Goal: Information Seeking & Learning: Learn about a topic

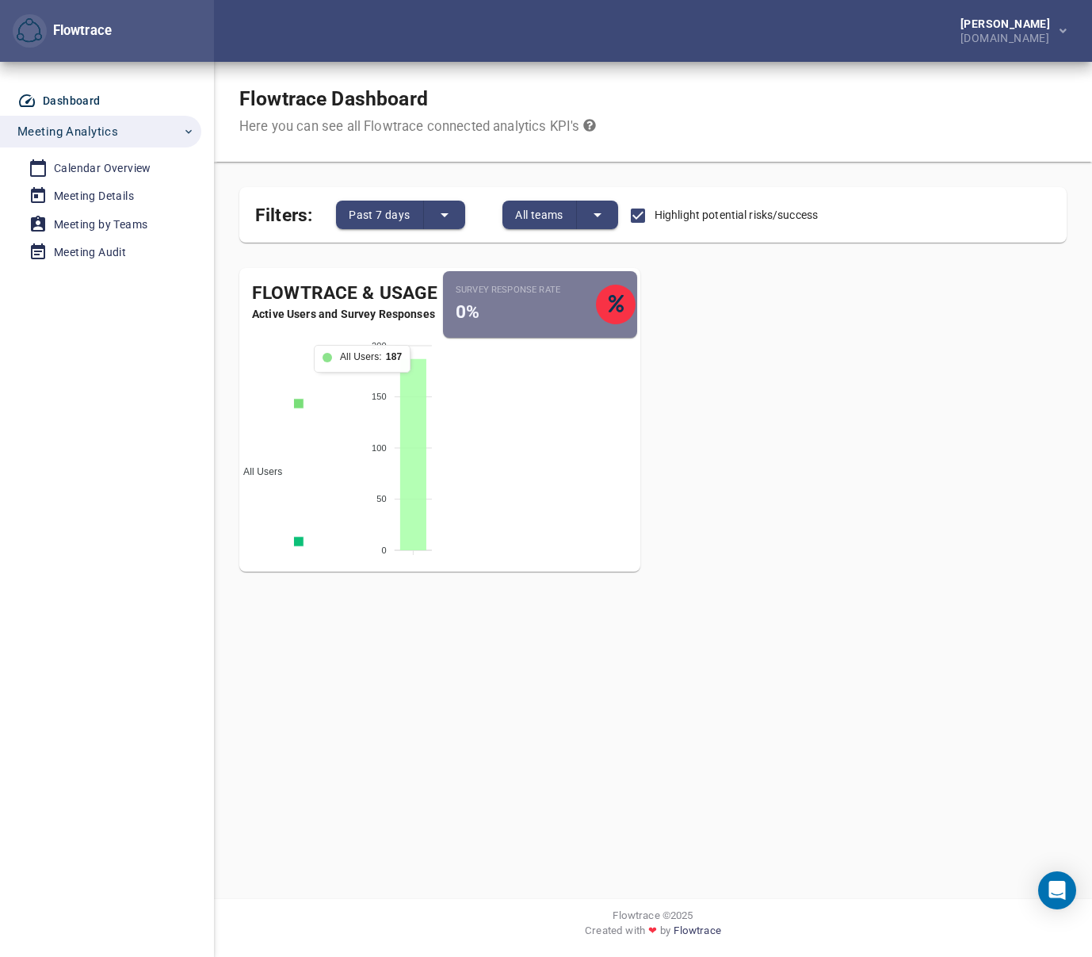
click at [418, 409] on icon at bounding box center [413, 454] width 26 height 191
click at [545, 201] on button "All teams" at bounding box center [539, 215] width 74 height 29
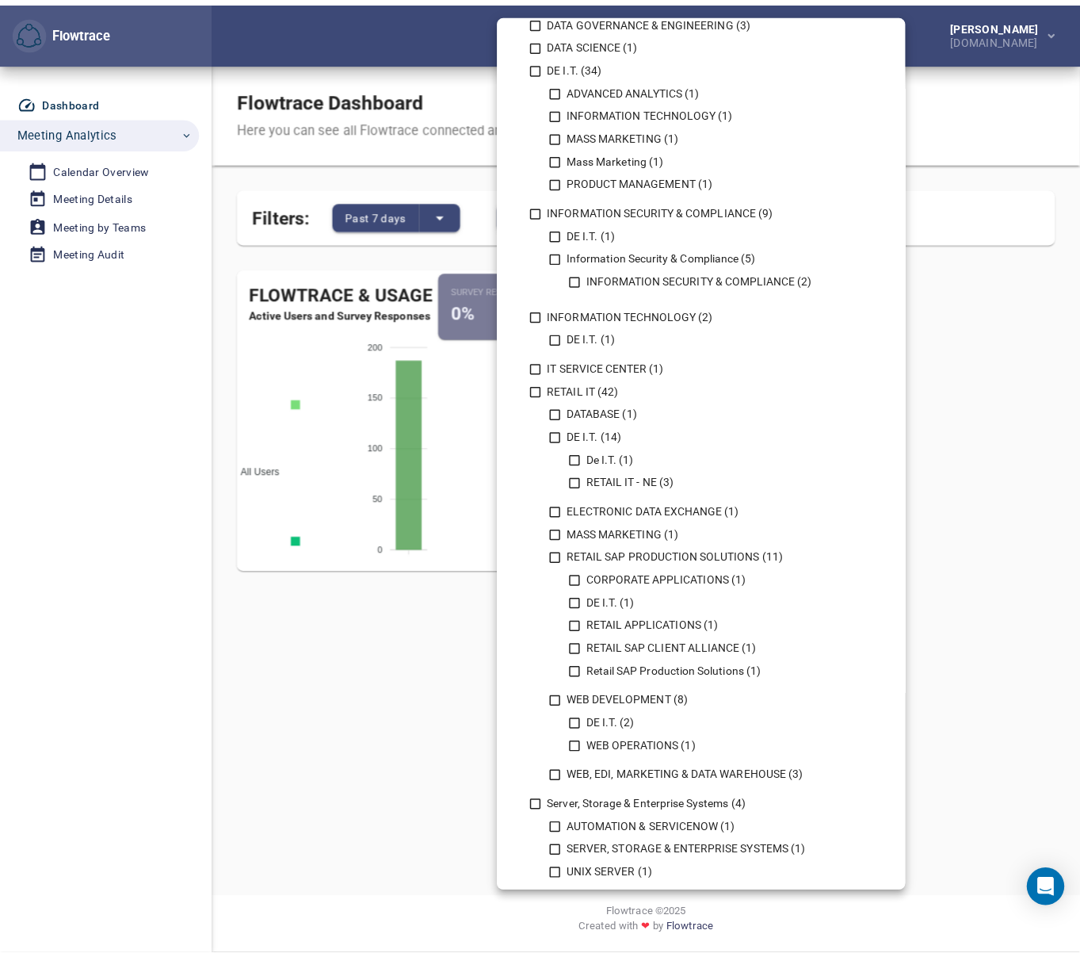
scroll to position [793, 0]
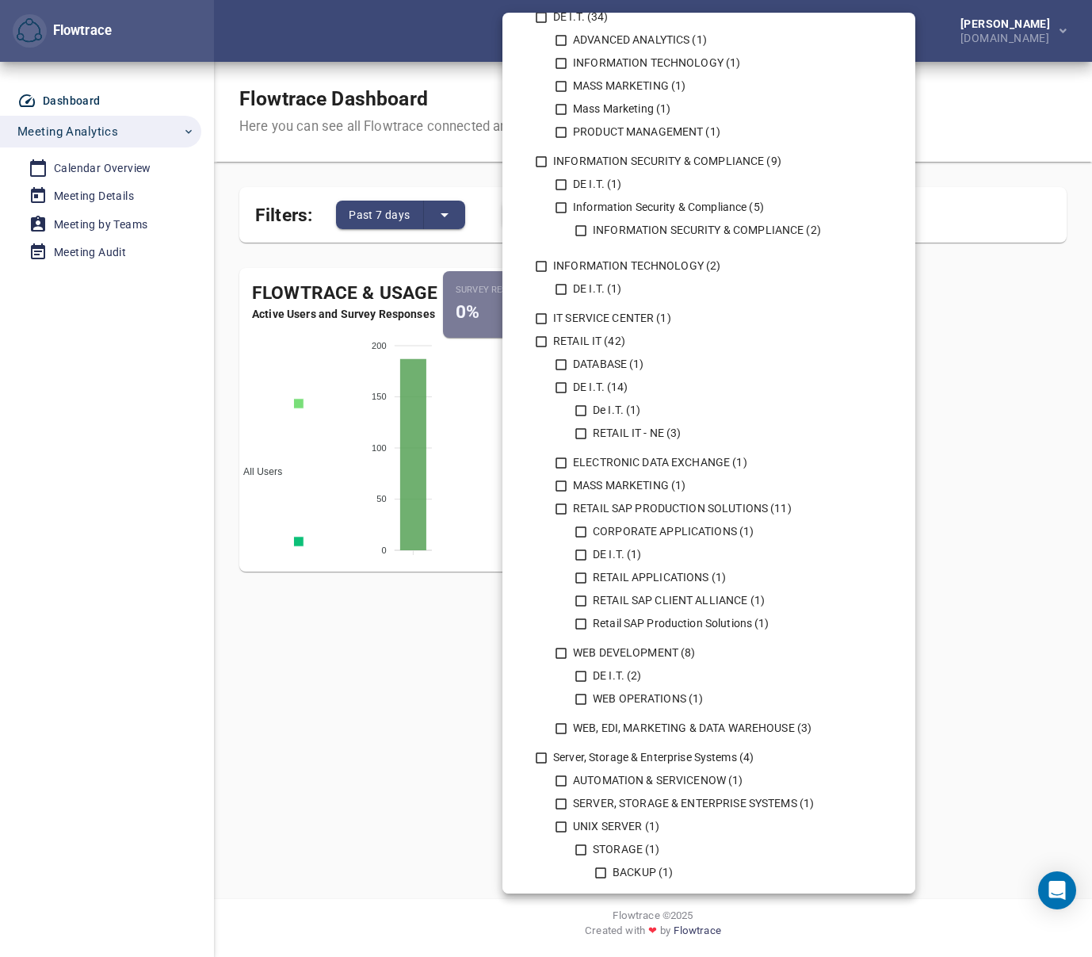
click at [301, 630] on div at bounding box center [546, 478] width 1092 height 957
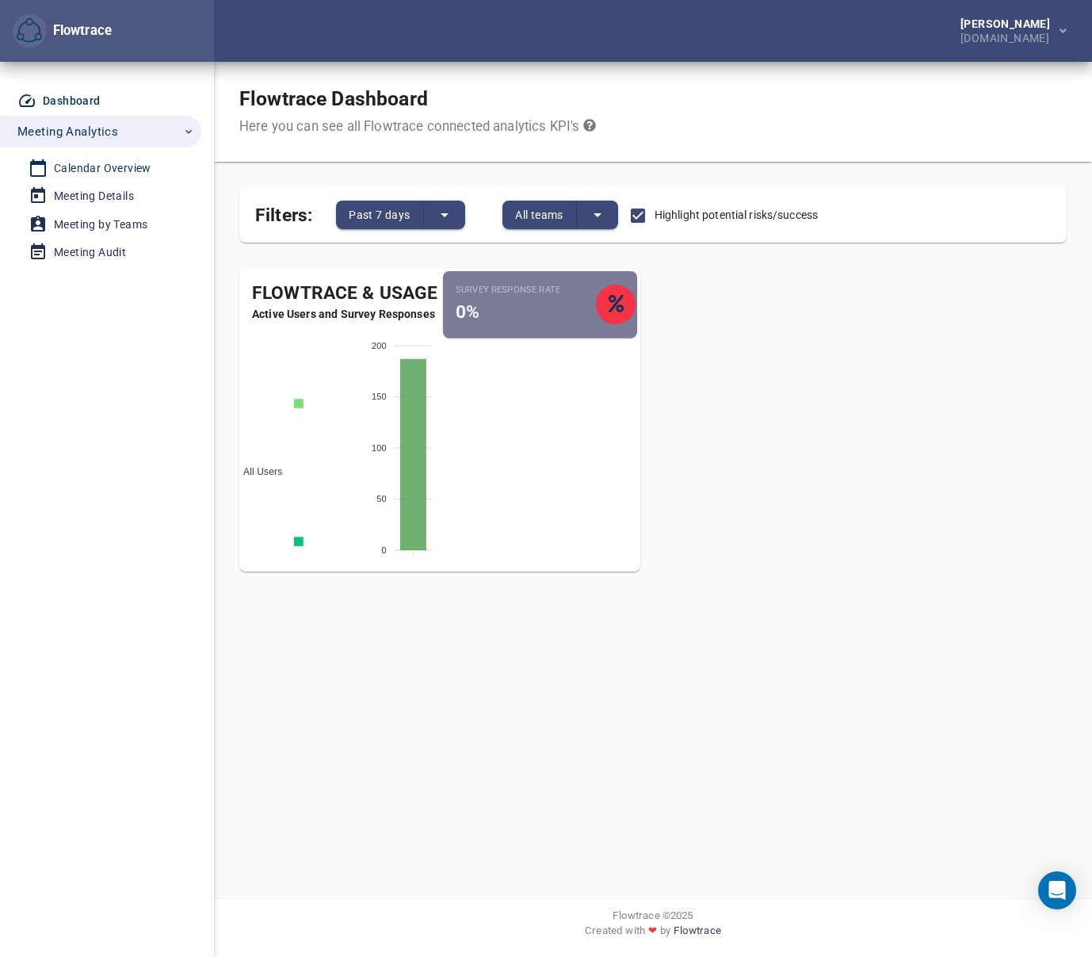
click at [120, 163] on div "Calendar Overview" at bounding box center [102, 169] width 97 height 20
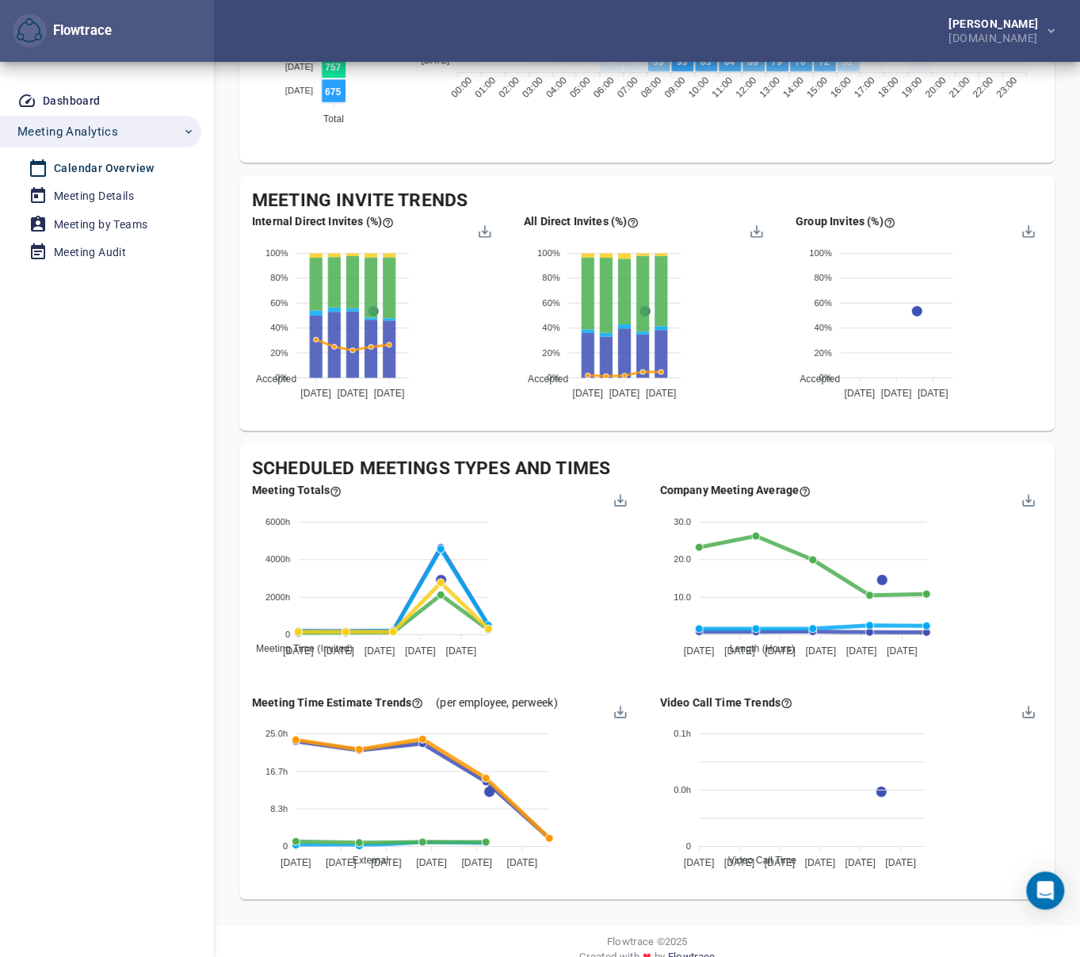
scroll to position [1171, 0]
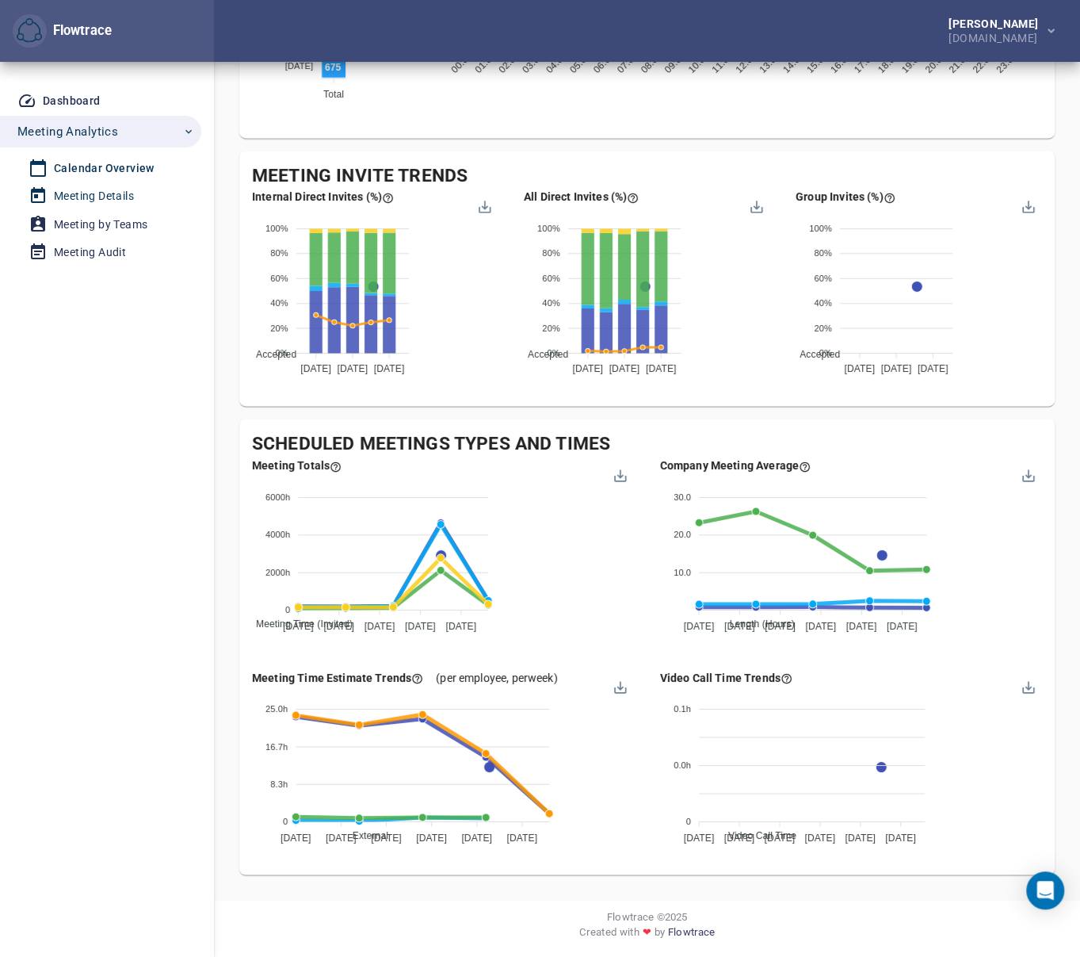
click at [124, 194] on div "Meeting Details" at bounding box center [94, 196] width 80 height 20
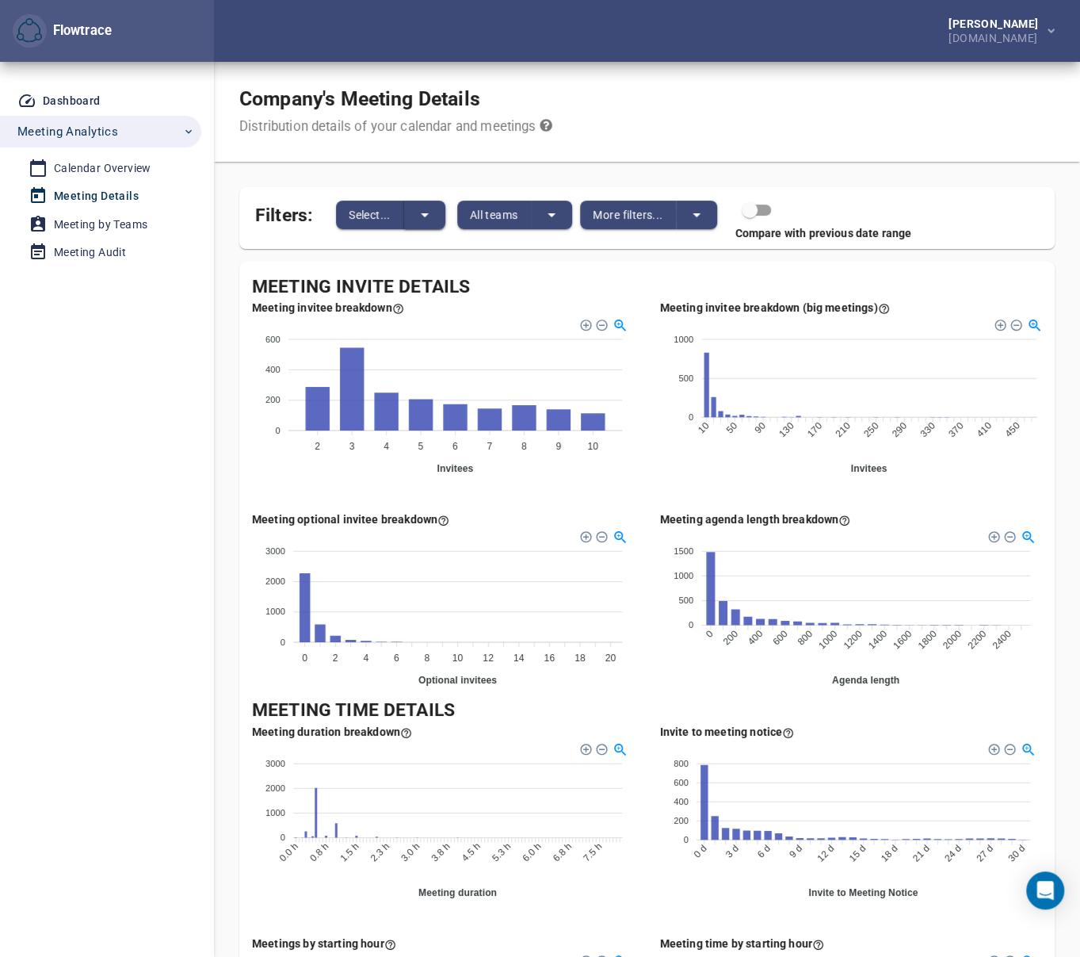
click at [415, 213] on icon "split button" at bounding box center [424, 214] width 19 height 19
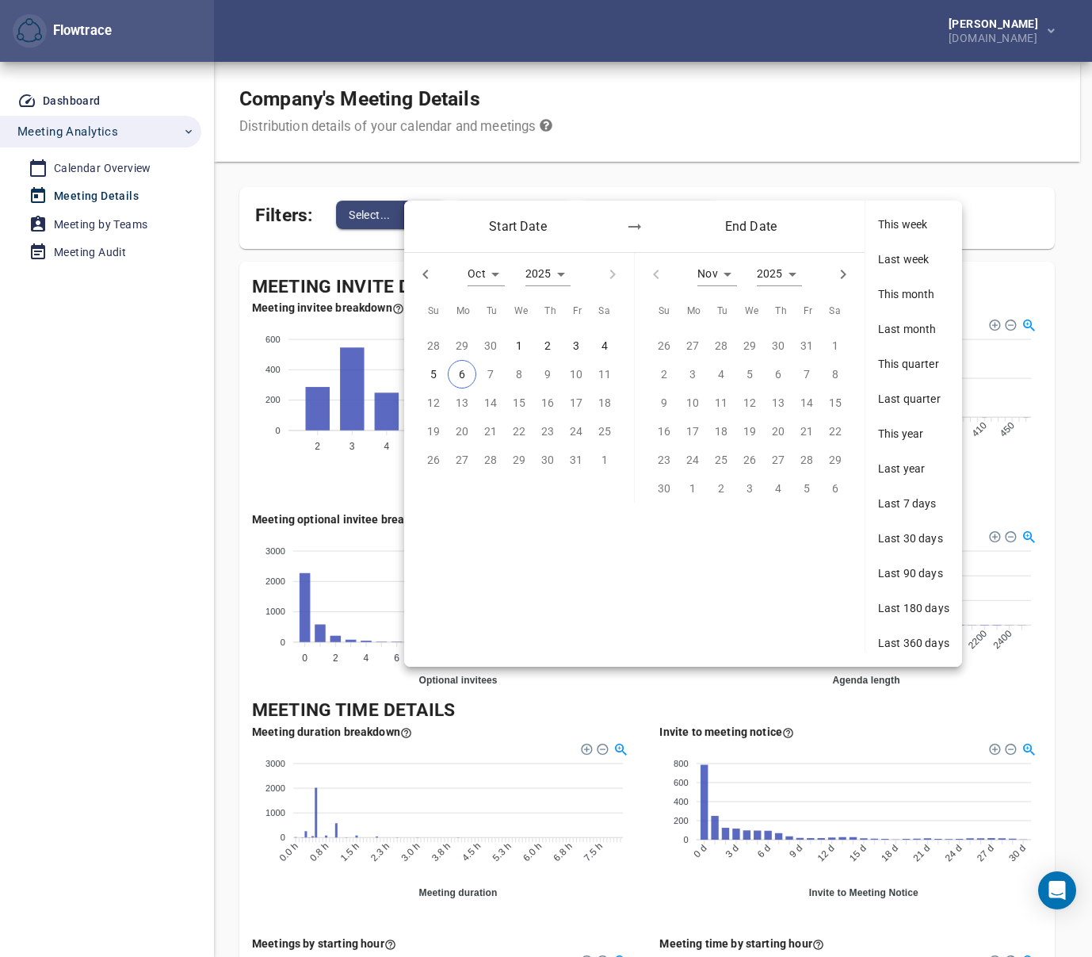
click at [415, 213] on div "Start Date End Date" at bounding box center [634, 227] width 460 height 52
click at [428, 177] on div at bounding box center [546, 478] width 1092 height 957
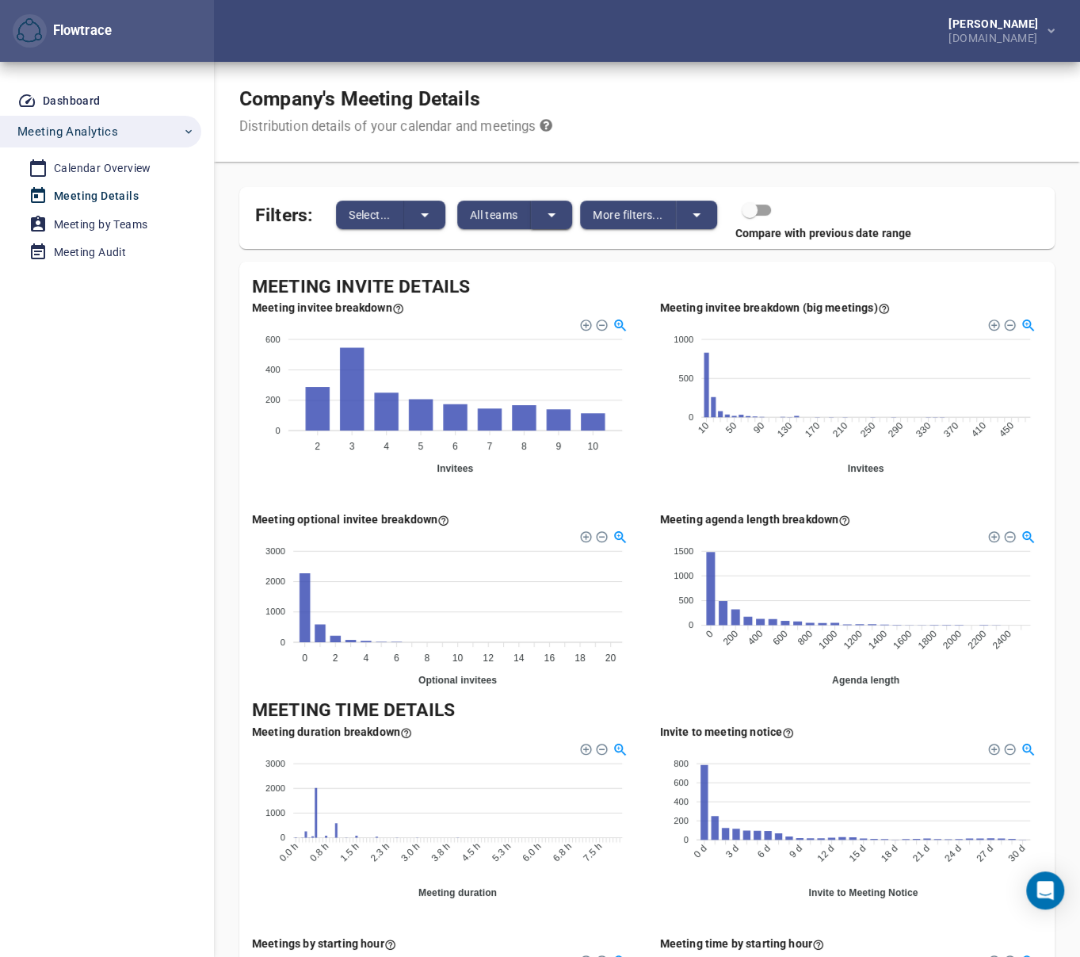
click at [563, 217] on button "split button" at bounding box center [551, 215] width 41 height 29
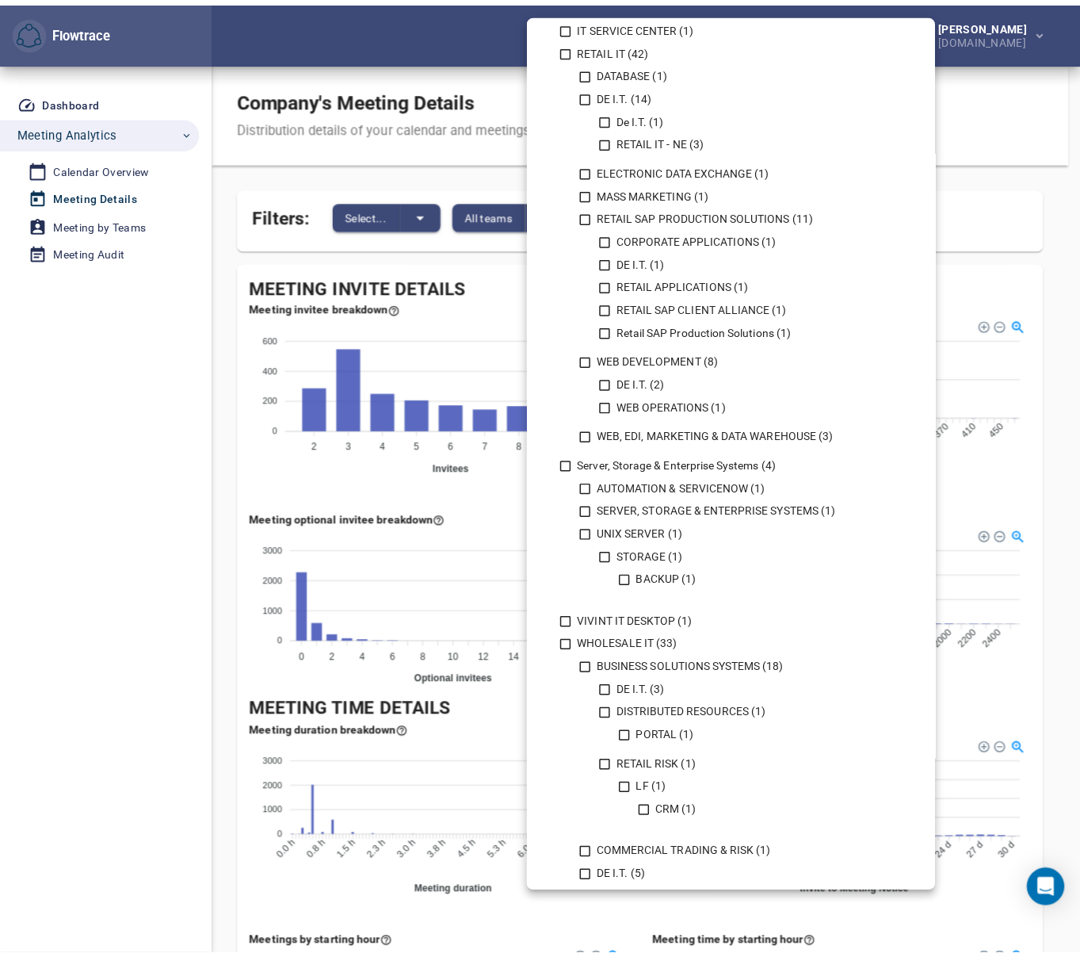
scroll to position [1266, 0]
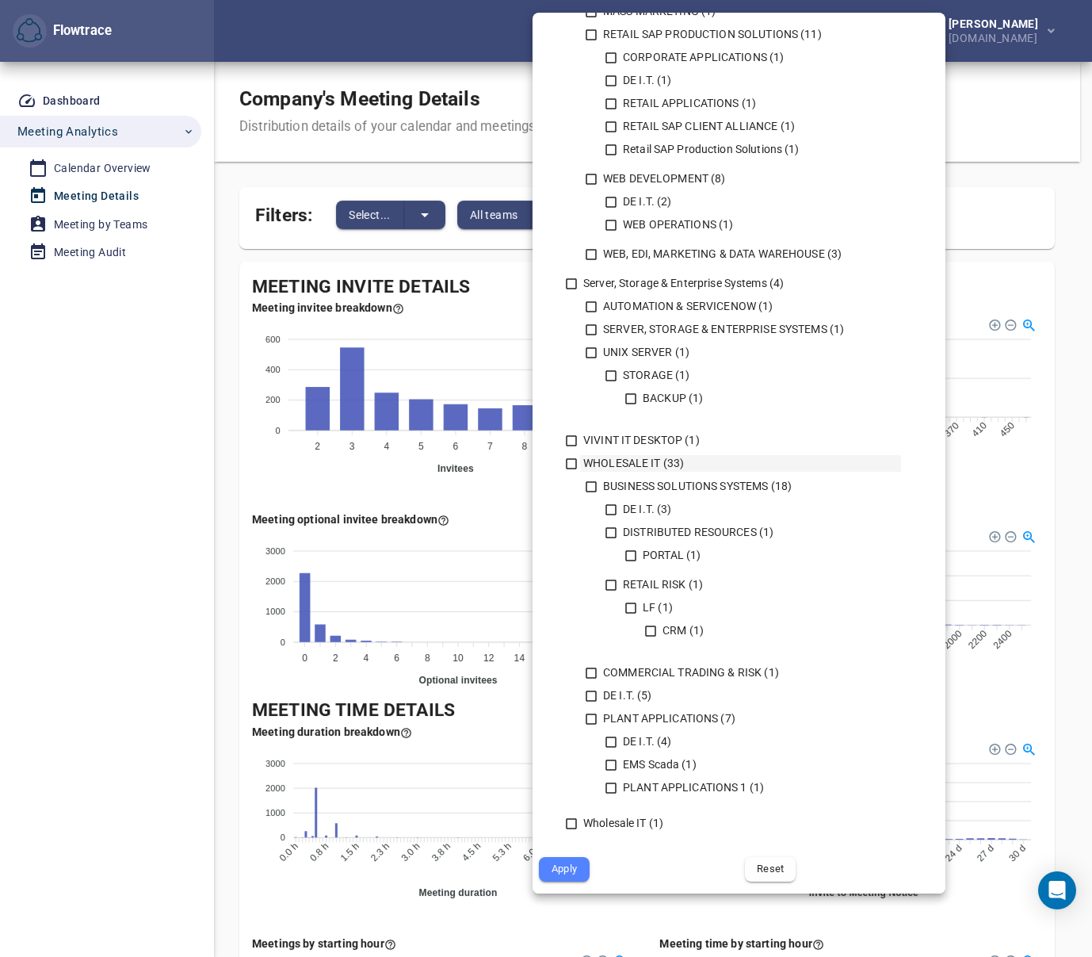
click at [567, 465] on icon at bounding box center [571, 464] width 14 height 14
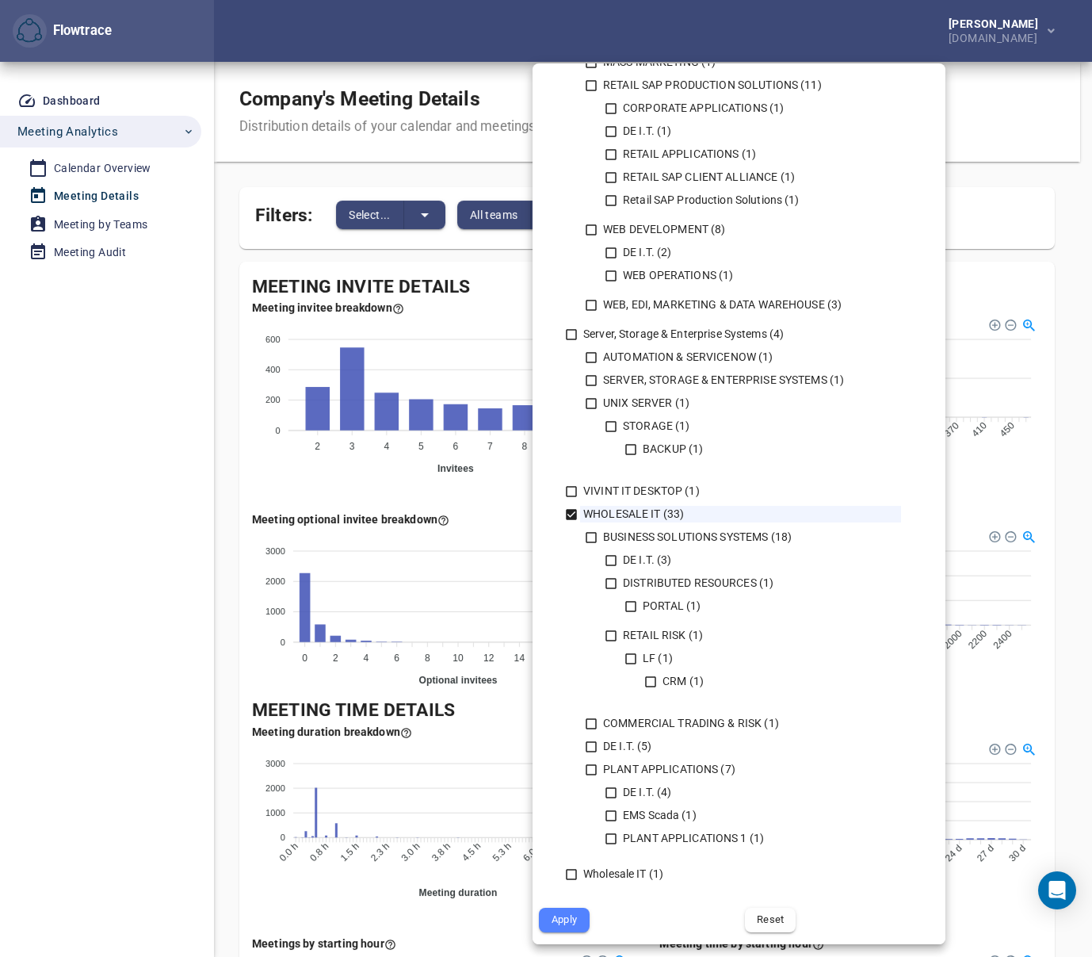
click at [560, 932] on div "Apply" at bounding box center [636, 919] width 206 height 37
click at [559, 919] on span "Apply" at bounding box center [564, 920] width 29 height 18
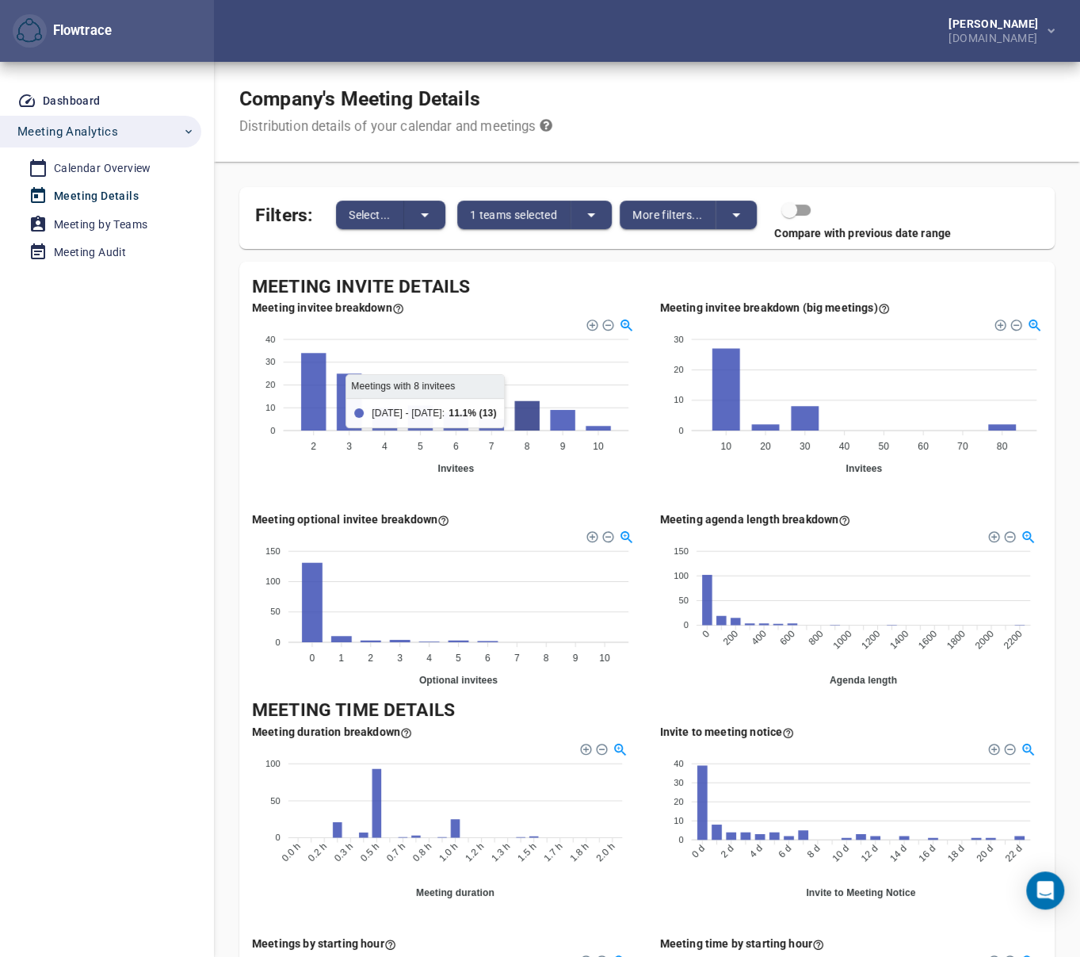
click at [531, 414] on icon at bounding box center [526, 415] width 25 height 29
click at [530, 414] on icon at bounding box center [526, 415] width 25 height 29
click at [104, 221] on div "Meeting by Teams" at bounding box center [101, 225] width 94 height 20
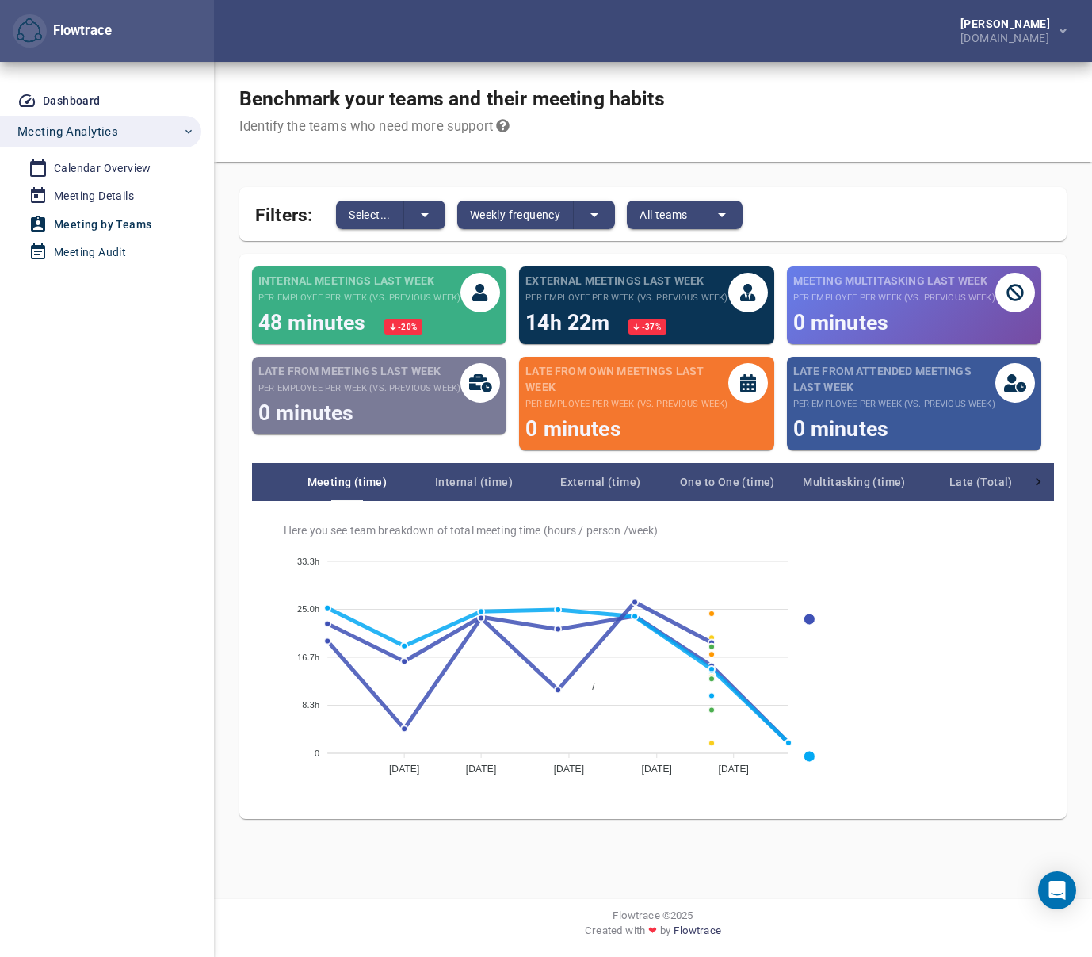
click at [106, 250] on div "Meeting Audit" at bounding box center [90, 253] width 72 height 20
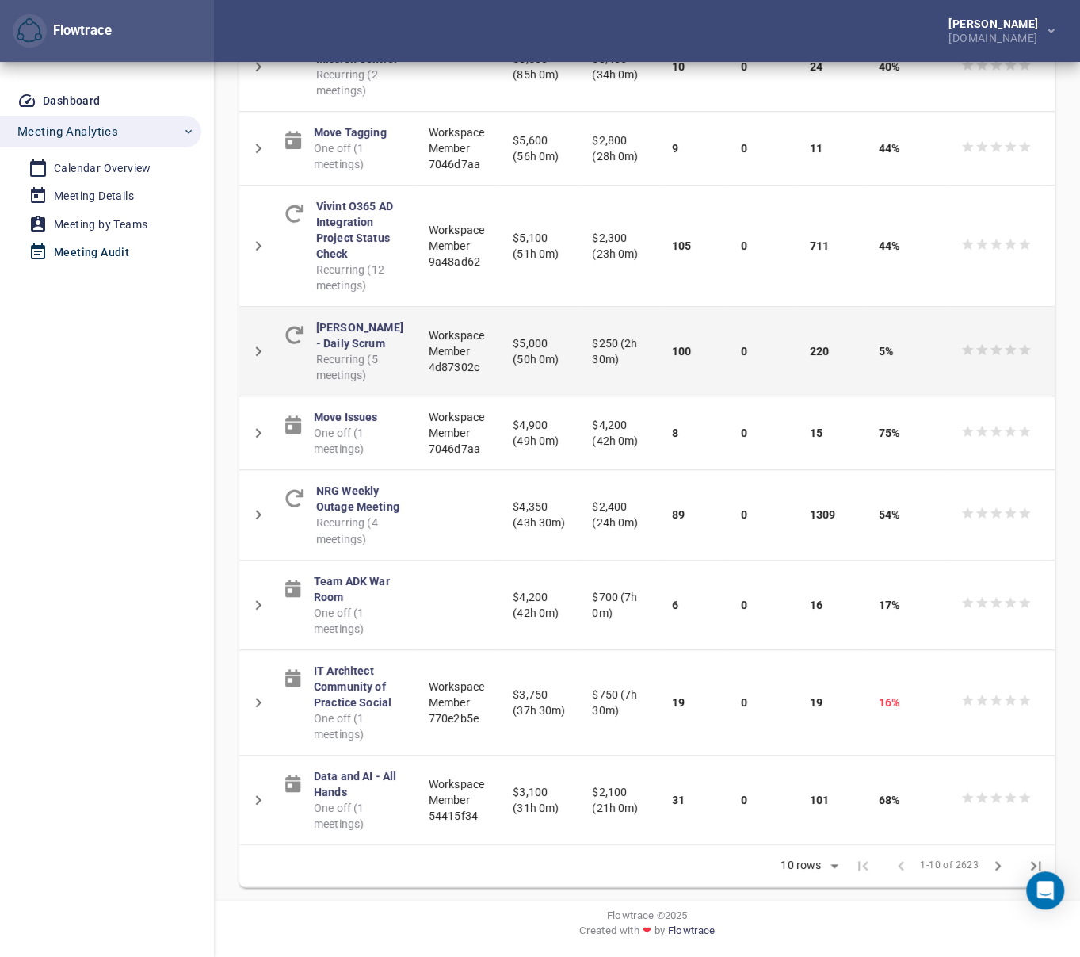
scroll to position [720, 0]
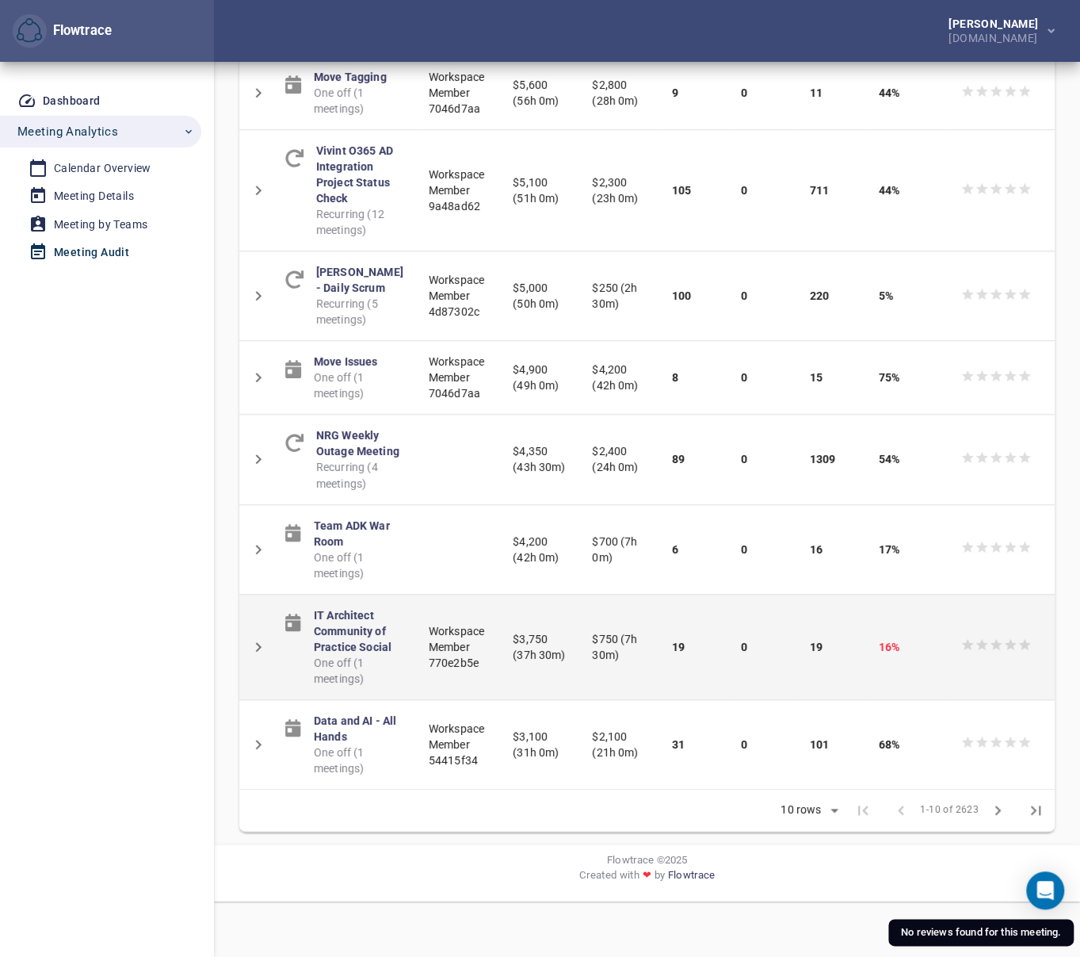
click at [1007, 655] on icon at bounding box center [1067, 647] width 16 height 16
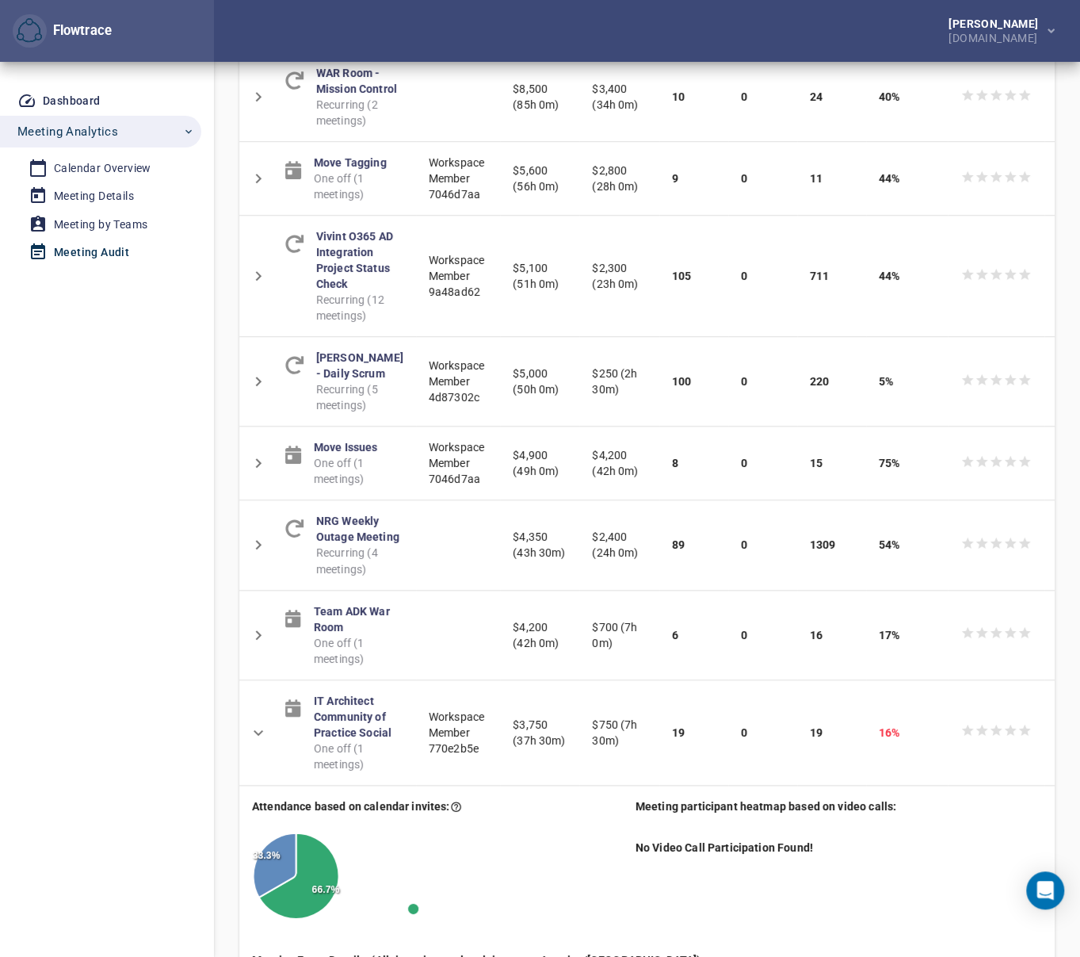
scroll to position [0, 0]
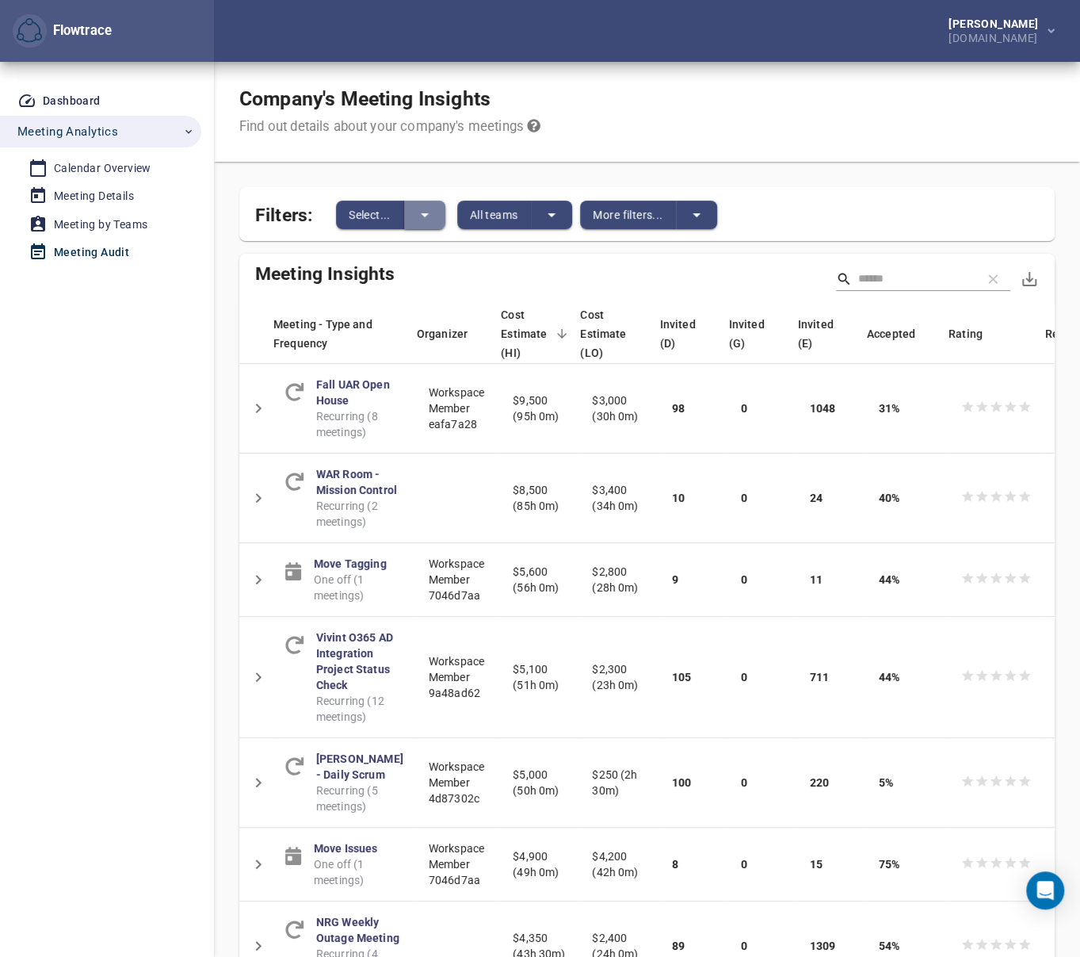
click at [418, 208] on icon "split button" at bounding box center [424, 214] width 19 height 19
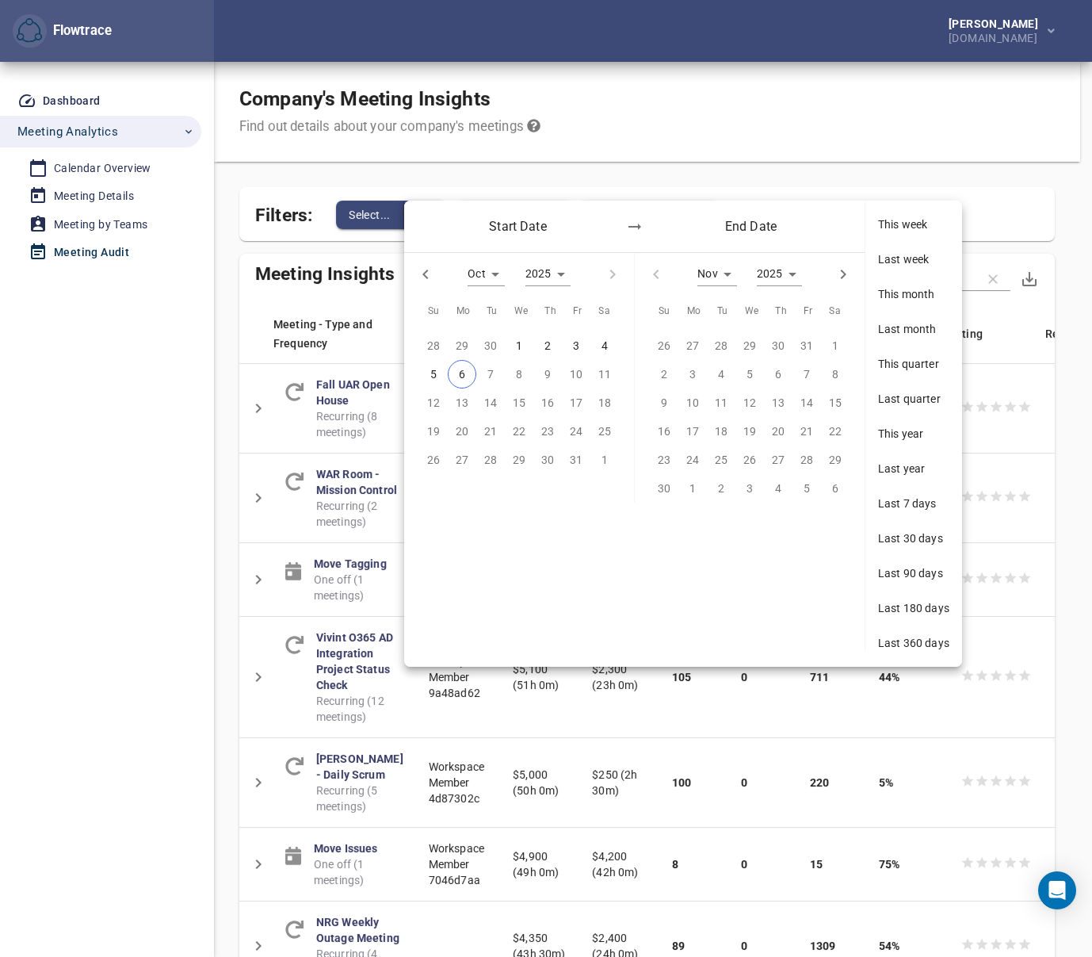
click at [418, 208] on div "Start Date End Date" at bounding box center [634, 227] width 460 height 52
click at [517, 179] on div at bounding box center [546, 478] width 1092 height 957
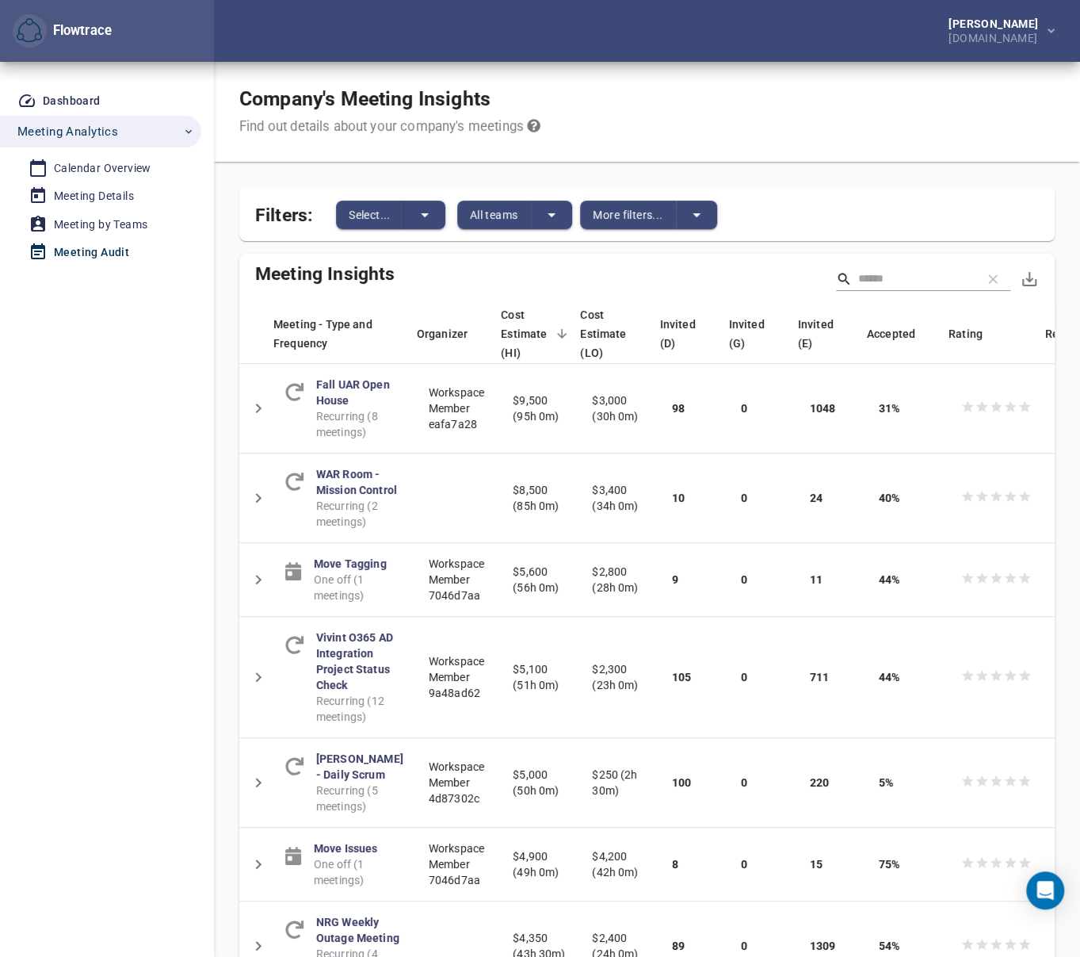
click at [333, 45] on div "[PERSON_NAME] [DOMAIN_NAME]" at bounding box center [647, 31] width 866 height 62
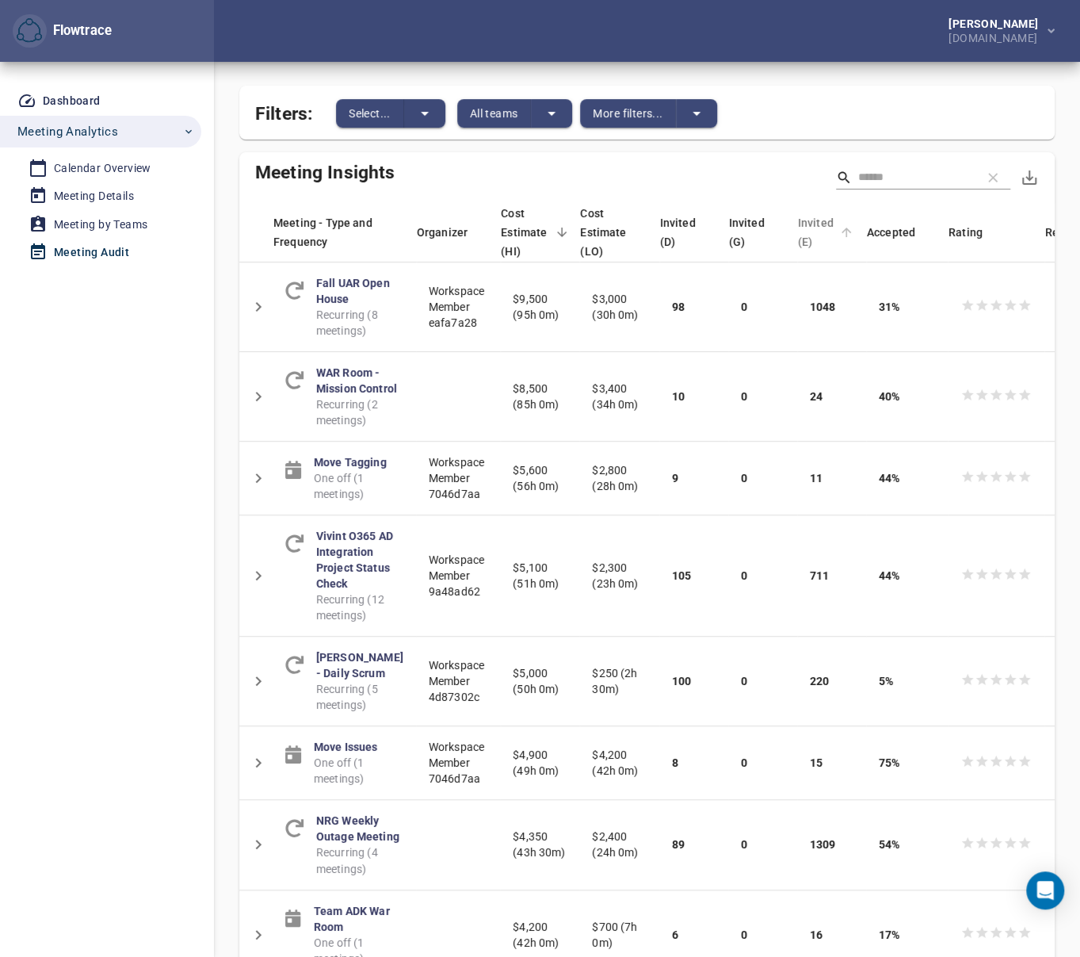
scroll to position [159, 0]
